Goal: Communication & Community: Share content

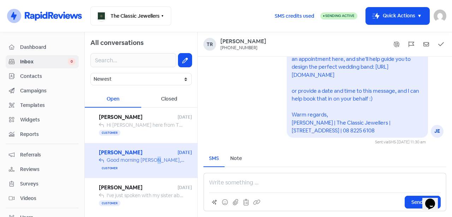
click at [35, 88] on span "Campaigns" at bounding box center [47, 90] width 55 height 7
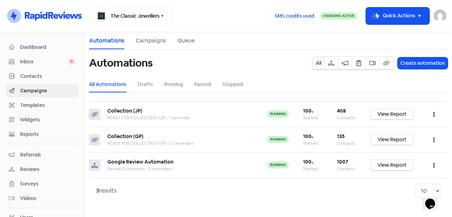
click at [37, 73] on span "Contacts" at bounding box center [47, 75] width 55 height 7
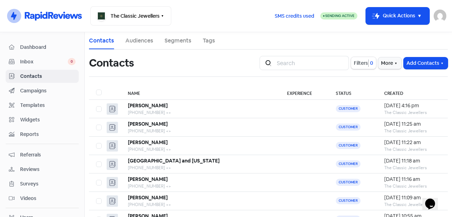
click at [440, 63] on icon "button" at bounding box center [443, 63] width 6 height 6
click at [380, 79] on button "Add a contact" at bounding box center [406, 78] width 82 height 14
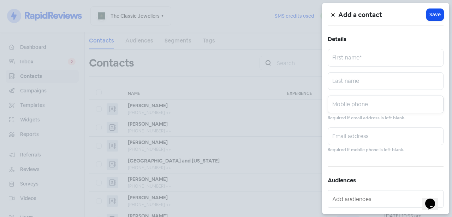
click at [362, 107] on input "text" at bounding box center [386, 104] width 116 height 18
paste input "0450 016 455"
type input "0450 016 455"
click at [373, 59] on input "text" at bounding box center [386, 58] width 116 height 18
paste input "[PERSON_NAME]"
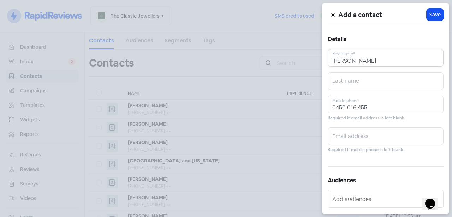
type input "[PERSON_NAME]"
click at [430, 15] on span "Save" at bounding box center [435, 14] width 11 height 7
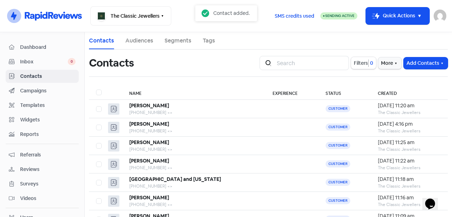
click at [53, 60] on span "Inbox" at bounding box center [44, 61] width 48 height 7
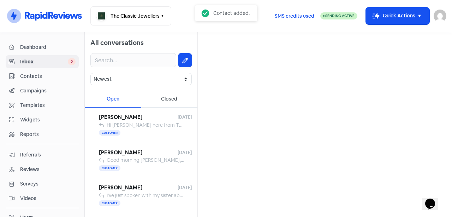
click at [182, 58] on icon at bounding box center [185, 61] width 6 height 6
click at [224, 45] on input "text" at bounding box center [325, 45] width 243 height 14
paste input "[PERSON_NAME]"
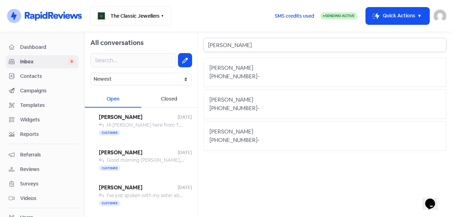
drag, startPoint x: 251, startPoint y: 48, endPoint x: 187, endPoint y: 45, distance: 64.1
click at [187, 45] on div "All conversations Newest Unread Read Flagged Unflagged Open Closed [PERSON_NAME…" at bounding box center [269, 124] width 368 height 184
paste input "0450 016 455"
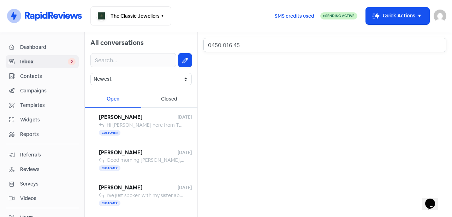
type input "0450 016 45"
click at [35, 75] on span "Contacts" at bounding box center [47, 75] width 55 height 7
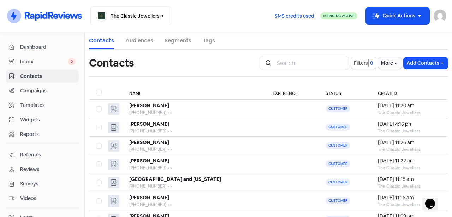
click at [413, 60] on button "Add Contacts" at bounding box center [426, 63] width 44 height 12
click at [403, 76] on button "Add a contact" at bounding box center [406, 78] width 82 height 14
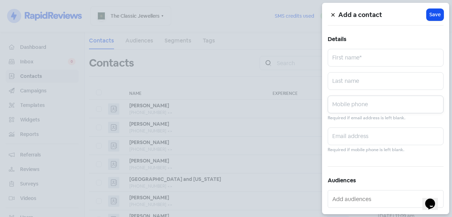
click at [376, 101] on input "text" at bounding box center [386, 104] width 116 height 18
paste input "0450 016 455"
type input "0450 016 455"
click at [437, 17] on span "Save" at bounding box center [435, 14] width 11 height 7
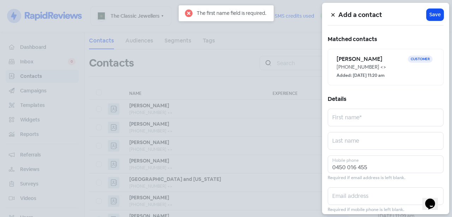
click at [385, 72] on small "Added: [DATE] 11:20 am" at bounding box center [361, 75] width 48 height 7
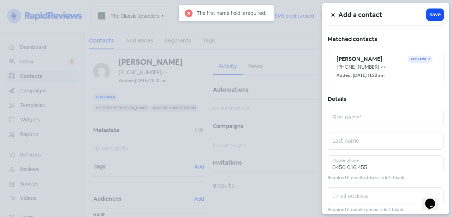
click at [124, 99] on div at bounding box center [226, 108] width 452 height 217
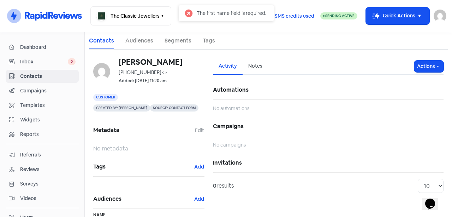
click at [146, 62] on h6 "[PERSON_NAME]" at bounding box center [162, 62] width 86 height 8
click at [152, 61] on h6 "[PERSON_NAME]" at bounding box center [162, 62] width 86 height 8
click at [170, 65] on h6 "[PERSON_NAME]" at bounding box center [162, 62] width 86 height 8
drag, startPoint x: 145, startPoint y: 76, endPoint x: 139, endPoint y: 78, distance: 6.6
click at [143, 77] on div "[PERSON_NAME] [PHONE_NUMBER] <> Added: [DATE] 11:20 am" at bounding box center [162, 71] width 86 height 27
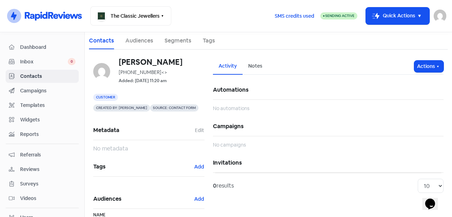
click at [120, 66] on h6 "[PERSON_NAME]" at bounding box center [162, 62] width 86 height 8
click at [130, 65] on h6 "[PERSON_NAME]" at bounding box center [162, 62] width 86 height 8
click at [119, 64] on h6 "[PERSON_NAME]" at bounding box center [162, 62] width 86 height 8
click at [162, 73] on span "<>" at bounding box center [165, 72] width 6 height 6
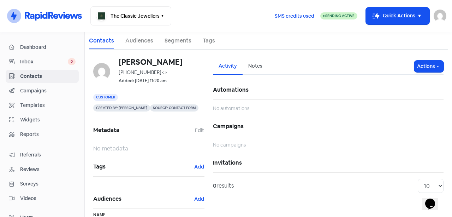
click at [159, 73] on div "[PHONE_NUMBER] <>" at bounding box center [162, 72] width 86 height 7
click at [422, 63] on button "Actions" at bounding box center [429, 66] width 29 height 12
click at [404, 98] on button "Edit details" at bounding box center [416, 96] width 56 height 14
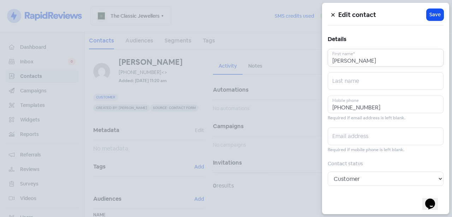
click at [375, 60] on input "[PERSON_NAME]" at bounding box center [386, 58] width 116 height 18
paste input "[PERSON_NAME]"
type input "[PERSON_NAME] & Sebastian"
click at [437, 12] on span "Save" at bounding box center [435, 14] width 11 height 7
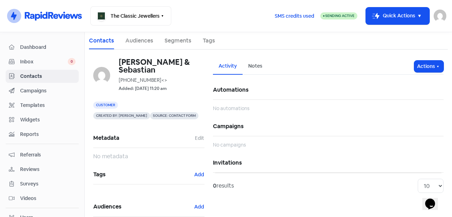
click at [42, 62] on span "Inbox" at bounding box center [44, 61] width 48 height 7
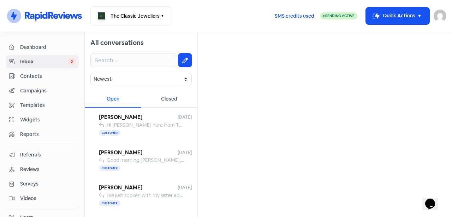
click at [182, 60] on icon at bounding box center [185, 61] width 6 height 6
click at [233, 44] on input "text" at bounding box center [325, 45] width 243 height 14
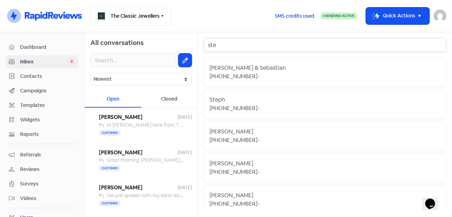
type input "ste"
click at [253, 69] on div "[PERSON_NAME] & Sebastian" at bounding box center [325, 68] width 231 height 8
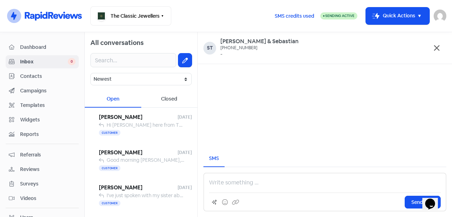
click at [246, 183] on p at bounding box center [325, 182] width 232 height 8
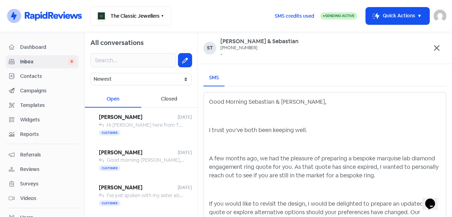
click at [233, 122] on div "Good Morning [PERSON_NAME] & [PERSON_NAME], I trust you’ve both been keeping we…" at bounding box center [325, 201] width 232 height 206
click at [227, 115] on p at bounding box center [325, 116] width 232 height 8
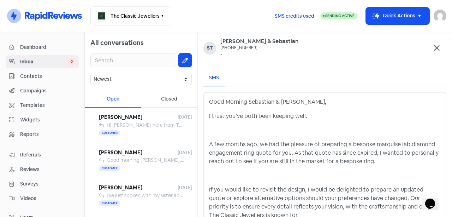
click at [227, 110] on div "Good Morning [PERSON_NAME] & [PERSON_NAME], I trust you’ve both been keeping we…" at bounding box center [325, 194] width 232 height 192
click at [227, 135] on div "Good Morning [PERSON_NAME] & [PERSON_NAME], I trust you’ve both been keeping we…" at bounding box center [325, 194] width 232 height 192
click at [221, 129] on p at bounding box center [325, 130] width 232 height 8
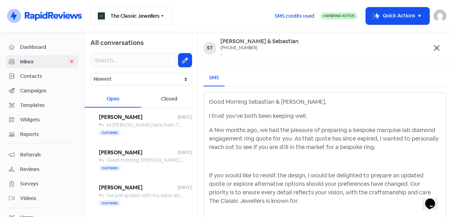
click at [236, 118] on p "I trust you’ve both been keeping well." at bounding box center [325, 116] width 232 height 8
click at [243, 163] on p at bounding box center [325, 161] width 232 height 8
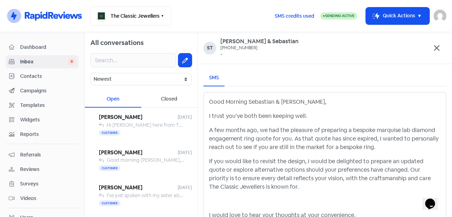
click at [373, 129] on p "A few months ago, we had the pleasure of preparing a bespoke marquise lab diamo…" at bounding box center [325, 138] width 232 height 25
click at [393, 129] on p "A few months ago, we had the pleasure of preparing a bespoke marquise lab diamo…" at bounding box center [325, 138] width 232 height 25
click at [405, 129] on p "A few months ago, we had the pleasure of preparing a bespoke marquise lab diamo…" at bounding box center [325, 138] width 232 height 25
click at [268, 142] on p "A few months ago, we had the pleasure of preparing a bespoke marquise lab diamo…" at bounding box center [325, 138] width 232 height 25
click at [284, 139] on p "A few months ago, we had the pleasure of preparing a bespoke marquise lab diamo…" at bounding box center [325, 138] width 232 height 25
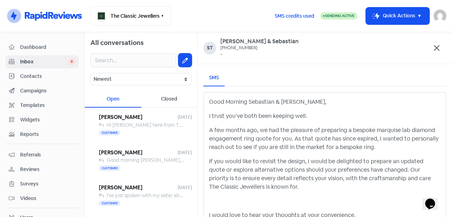
click at [293, 138] on p "A few months ago, we had the pleasure of preparing a bespoke marquise lab diamo…" at bounding box center [325, 138] width 232 height 25
click at [329, 138] on p "A few months ago, we had the pleasure of preparing a bespoke marquise lab diamo…" at bounding box center [325, 138] width 232 height 25
click at [347, 138] on p "A few months ago, we had the pleasure of preparing a bespoke marquise lab diamo…" at bounding box center [325, 138] width 232 height 25
click at [381, 137] on p "A few months ago, we had the pleasure of preparing a bespoke marquise lab diamo…" at bounding box center [325, 138] width 232 height 25
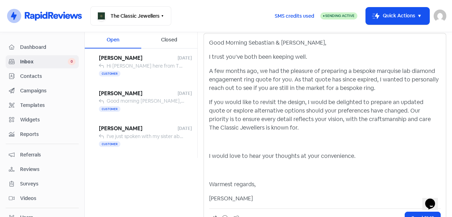
click at [236, 144] on p at bounding box center [325, 141] width 232 height 8
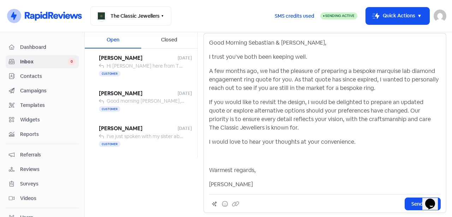
click at [253, 110] on p "If you would like to revisit the design, I would be delighted to prepare an upd…" at bounding box center [325, 115] width 232 height 34
click at [286, 110] on p "If you would like to revisit the design, I would be delighted to prepare an upd…" at bounding box center [325, 115] width 232 height 34
click at [314, 110] on p "If you would like to revisit the design, I would be delighted to prepare an upd…" at bounding box center [325, 115] width 232 height 34
click at [357, 109] on p "If you would like to revisit the design, I would be delighted to prepare an upd…" at bounding box center [325, 115] width 232 height 34
click at [390, 110] on p "If you would like to revisit the design, I would be delighted to prepare an upd…" at bounding box center [325, 115] width 232 height 34
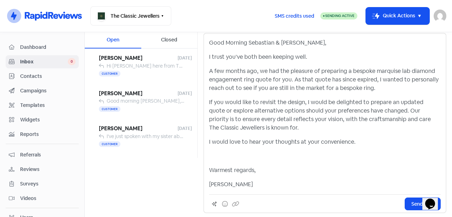
click at [228, 165] on div "Good Morning [PERSON_NAME] & [PERSON_NAME], I trust you’ve both been keeping we…" at bounding box center [325, 114] width 232 height 150
click at [221, 162] on div "Good Morning [PERSON_NAME] & [PERSON_NAME], I trust you’ve both been keeping we…" at bounding box center [325, 114] width 232 height 150
click at [217, 157] on p at bounding box center [325, 156] width 232 height 8
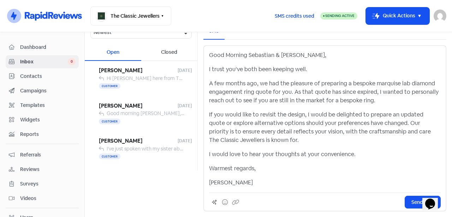
click at [240, 142] on p "If you would like to revisit the design, I would be delighted to prepare an upd…" at bounding box center [325, 127] width 232 height 34
click at [294, 146] on div "Good Morning [PERSON_NAME] & [PERSON_NAME], I trust you’ve both been keeping we…" at bounding box center [325, 119] width 232 height 136
click at [311, 141] on p "If you would like to revisit the design, I would be delighted to prepare an upd…" at bounding box center [325, 127] width 232 height 34
click at [228, 175] on div "Good Morning [PERSON_NAME] & [PERSON_NAME], I trust you’ve both been keeping we…" at bounding box center [325, 119] width 232 height 136
drag, startPoint x: 236, startPoint y: 183, endPoint x: 205, endPoint y: 182, distance: 30.8
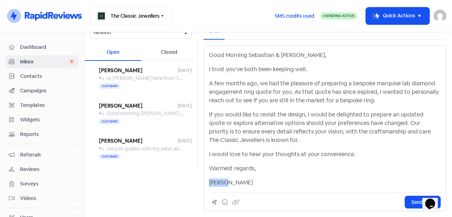
click at [205, 182] on div "Good Morning [PERSON_NAME] & [PERSON_NAME], I trust you’ve both been keeping we…" at bounding box center [325, 128] width 243 height 166
click at [225, 177] on div "Good Morning [PERSON_NAME] & [PERSON_NAME], I trust you’ve both been keeping we…" at bounding box center [325, 119] width 232 height 136
click at [416, 204] on span "Send SMS" at bounding box center [423, 201] width 23 height 7
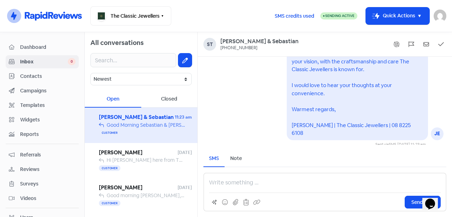
scroll to position [0, 0]
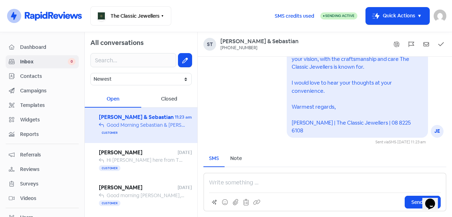
drag, startPoint x: 53, startPoint y: 81, endPoint x: 55, endPoint y: 78, distance: 3.8
click at [53, 81] on link "Contacts" at bounding box center [42, 76] width 73 height 13
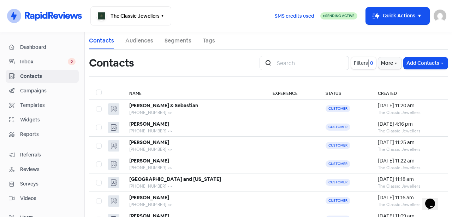
click at [419, 66] on button "Add Contacts" at bounding box center [426, 63] width 44 height 12
click at [393, 81] on button "Add a contact" at bounding box center [406, 78] width 82 height 14
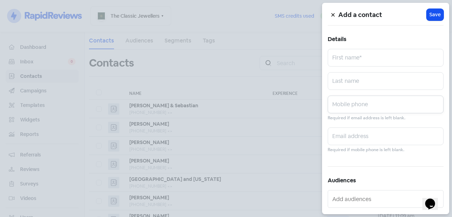
click at [375, 106] on input "text" at bounding box center [386, 104] width 116 height 18
paste input "0438 058 939"
type input "0438 058 939"
click at [370, 60] on input "text" at bounding box center [386, 58] width 116 height 18
paste input "[PERSON_NAME]"
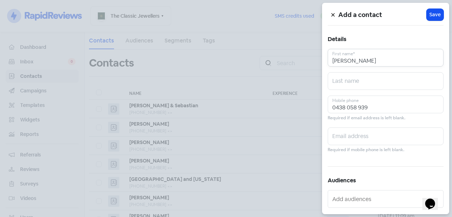
type input "[PERSON_NAME]"
click at [434, 13] on span "Save" at bounding box center [435, 14] width 11 height 7
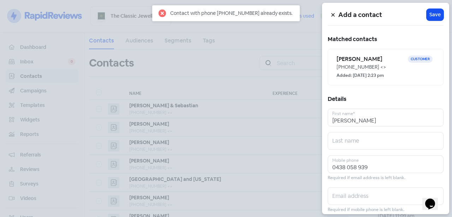
click at [380, 73] on small "Added: [DATE] 2:23 pm" at bounding box center [360, 75] width 47 height 7
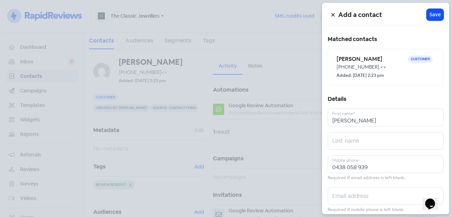
click at [253, 96] on div at bounding box center [226, 108] width 452 height 217
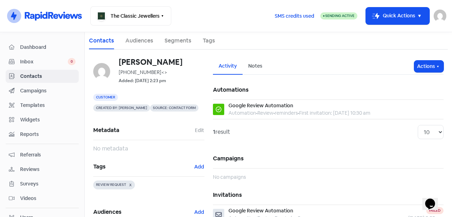
click at [139, 71] on div "[PHONE_NUMBER] <>" at bounding box center [162, 72] width 86 height 7
drag, startPoint x: 181, startPoint y: 63, endPoint x: 120, endPoint y: 61, distance: 60.8
click at [120, 61] on h6 "[PERSON_NAME]" at bounding box center [162, 62] width 86 height 8
copy h6 "[PERSON_NAME]"
click at [41, 58] on span "Inbox" at bounding box center [44, 61] width 48 height 7
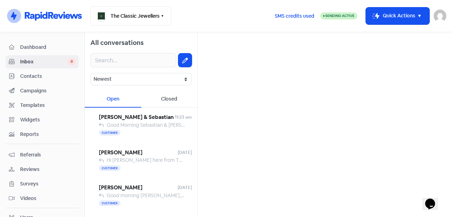
click at [182, 61] on icon at bounding box center [185, 61] width 6 height 6
click at [229, 49] on input "text" at bounding box center [325, 45] width 243 height 14
paste input "[PERSON_NAME]"
type input "[PERSON_NAME]"
click at [261, 67] on div "[PERSON_NAME]" at bounding box center [325, 68] width 231 height 8
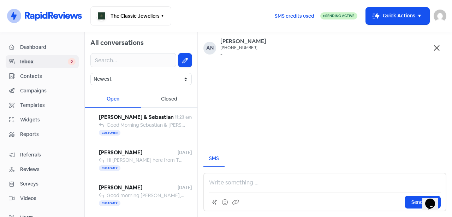
click at [240, 180] on p at bounding box center [325, 182] width 232 height 8
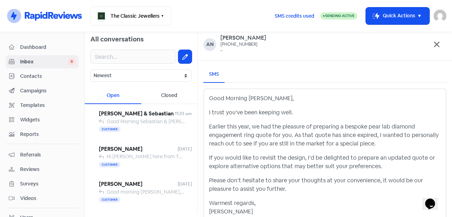
scroll to position [33, 0]
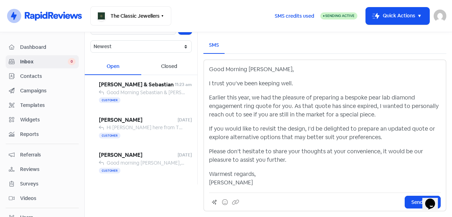
click at [243, 105] on p "Earlier this year, we had the pleasure of preparing a bespoke pear lab diamond …" at bounding box center [325, 105] width 232 height 25
click at [280, 108] on p "Earlier this year, we had the pleasure of preparing a bespoke pear lab diamond …" at bounding box center [325, 105] width 232 height 25
click at [281, 107] on p "Earlier this year, we had the pleasure of preparing a bespoke pear lab diamond …" at bounding box center [325, 105] width 232 height 25
drag, startPoint x: 285, startPoint y: 107, endPoint x: 300, endPoint y: 107, distance: 15.2
click at [286, 107] on p "Earlier this year, we had the pleasure of preparing a bespoke pear lab diamond …" at bounding box center [325, 105] width 232 height 25
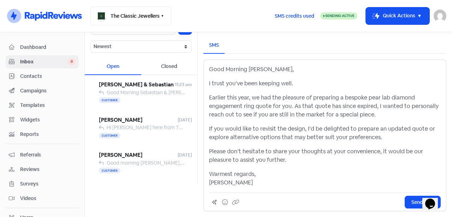
click at [300, 107] on p "Earlier this year, we had the pleasure of preparing a bespoke pear lab diamond …" at bounding box center [325, 105] width 232 height 25
click at [324, 107] on p "Earlier this year, we had the pleasure of preparing a bespoke pear lab diamond …" at bounding box center [325, 105] width 232 height 25
click at [352, 110] on p "Earlier this year, we had the pleasure of preparing a bespoke pear lab diamond …" at bounding box center [325, 105] width 232 height 25
click at [385, 109] on p "Earlier this year, we had the pleasure of preparing a bespoke pear lab diamond …" at bounding box center [325, 105] width 232 height 25
click at [386, 115] on p "Earlier this year, we had the pleasure of preparing a bespoke pear lab diamond …" at bounding box center [325, 105] width 232 height 25
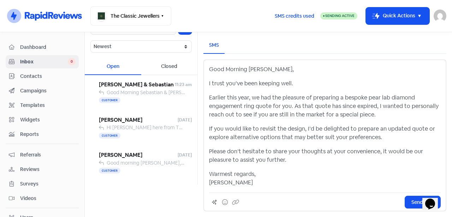
click at [305, 134] on p "If you would like to revisit the design, I’d be delighted to prepare an updated…" at bounding box center [325, 132] width 232 height 17
click at [333, 126] on p "If you would like to revisit the design, I’d be delighted to prepare an updated…" at bounding box center [325, 132] width 232 height 17
drag, startPoint x: 370, startPoint y: 129, endPoint x: 377, endPoint y: 129, distance: 6.7
click at [372, 129] on p "If you would like to revisit the design, I’d be delighted to prepare an updated…" at bounding box center [325, 132] width 232 height 17
click at [414, 129] on p "If you would like to revisit the design, I’d be delighted to prepare an updated…" at bounding box center [325, 132] width 232 height 17
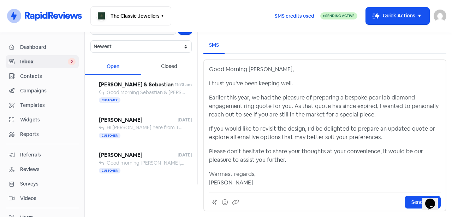
drag, startPoint x: 241, startPoint y: 136, endPoint x: 249, endPoint y: 136, distance: 8.1
click at [242, 136] on p "If you would like to revisit the design, I’d be delighted to prepare an updated…" at bounding box center [325, 132] width 232 height 17
click at [297, 137] on p "If you would like to revisit the design, I’d be delighted to prepare an updated…" at bounding box center [325, 132] width 232 height 17
click at [315, 137] on p "If you would like to revisit the design, I’d be delighted to prepare an updated…" at bounding box center [325, 132] width 232 height 17
click at [361, 138] on p "If you would like to revisit the design, I’d be delighted to prepare an updated…" at bounding box center [325, 132] width 232 height 17
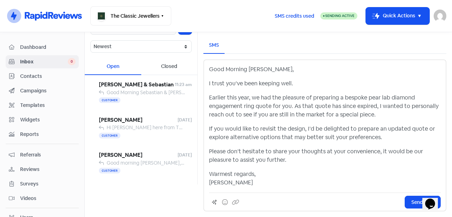
drag, startPoint x: 385, startPoint y: 136, endPoint x: 203, endPoint y: 124, distance: 182.8
click at [203, 124] on div "SMS Good Morning [PERSON_NAME], I trust you’ve been keeping well. Earlier this …" at bounding box center [325, 123] width 254 height 185
click at [289, 172] on p "Warmest regards, [PERSON_NAME]" at bounding box center [325, 178] width 232 height 17
click at [240, 187] on p "Warmest regards, [PERSON_NAME]" at bounding box center [325, 178] width 232 height 17
click at [232, 183] on p "Warmest regards, [PERSON_NAME]" at bounding box center [325, 178] width 232 height 17
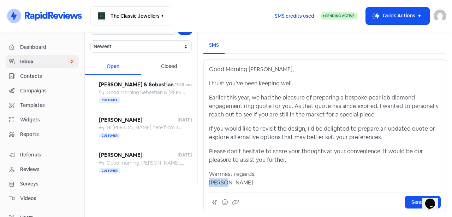
drag, startPoint x: 232, startPoint y: 183, endPoint x: 207, endPoint y: 181, distance: 24.5
click at [207, 181] on div "Good Morning [PERSON_NAME], I trust you’ve been keeping well. Earlier this year…" at bounding box center [325, 135] width 243 height 152
click at [412, 201] on span "Send SMS" at bounding box center [423, 201] width 23 height 7
